Goal: Communication & Community: Ask a question

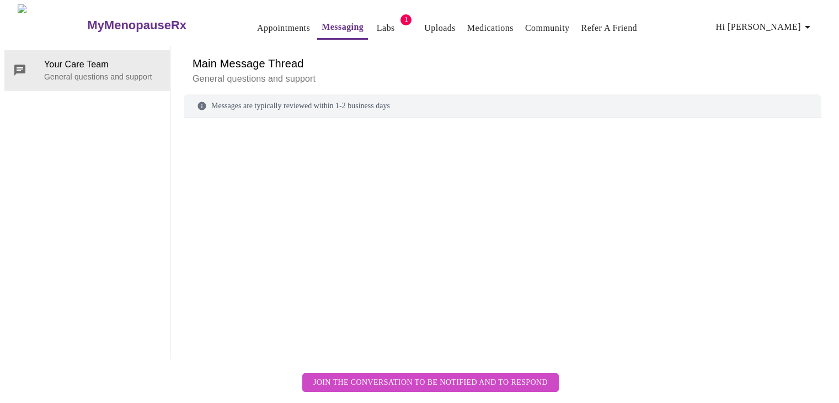
scroll to position [41, 0]
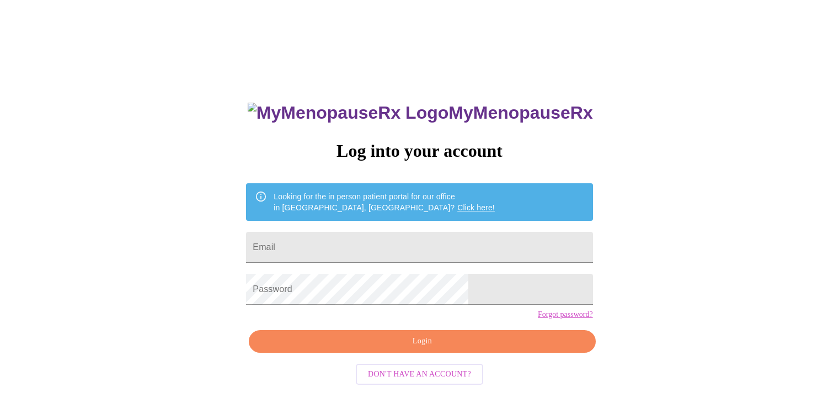
scroll to position [11, 0]
